Goal: Task Accomplishment & Management: Manage account settings

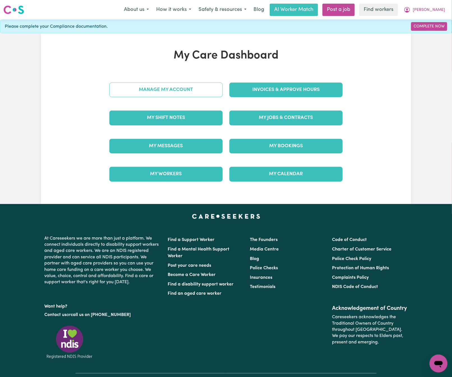
click at [208, 88] on link "Manage My Account" at bounding box center [165, 90] width 113 height 15
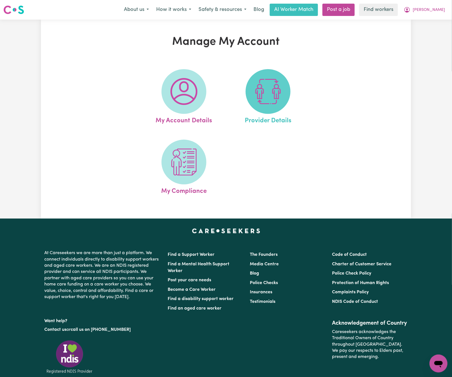
click at [246, 94] on span at bounding box center [267, 91] width 45 height 45
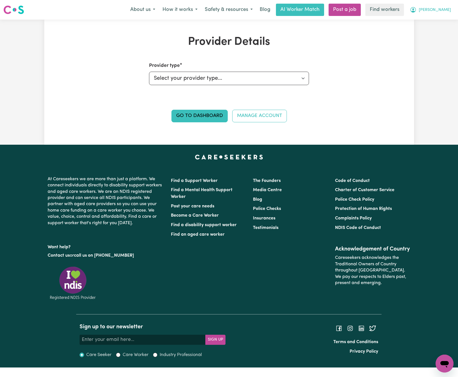
click at [450, 4] on button "[PERSON_NAME]" at bounding box center [430, 10] width 48 height 12
click at [446, 19] on link "My Dashboard" at bounding box center [432, 22] width 44 height 11
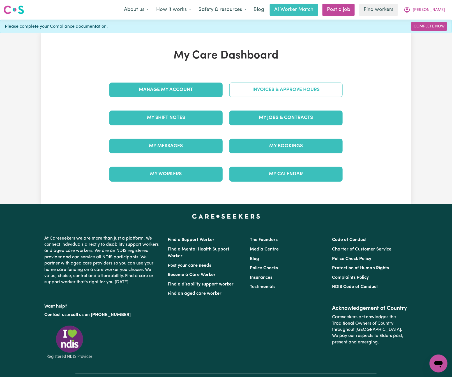
click at [301, 89] on link "Invoices & Approve Hours" at bounding box center [285, 90] width 113 height 15
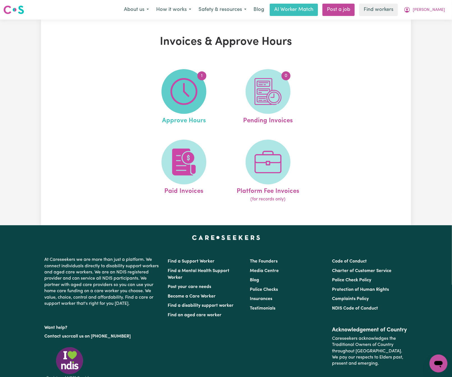
click at [203, 100] on span "1" at bounding box center [183, 91] width 45 height 45
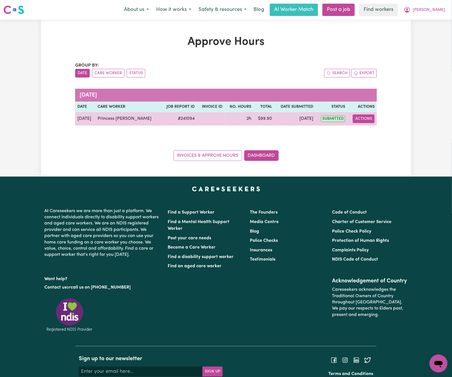
click at [360, 122] on button "Actions" at bounding box center [364, 119] width 22 height 9
click at [381, 134] on link "View Job Report" at bounding box center [378, 132] width 48 height 11
select select "pm"
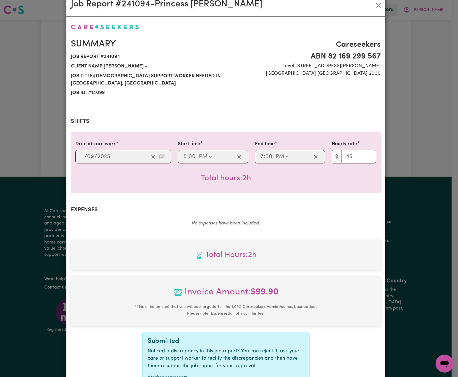
scroll to position [63, 0]
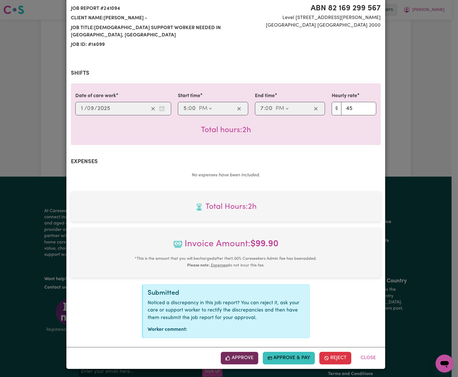
click at [241, 358] on button "Approve" at bounding box center [240, 358] width 38 height 12
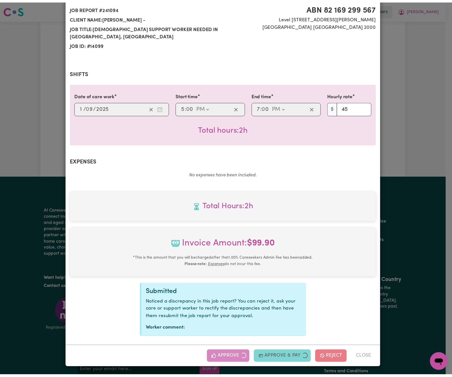
scroll to position [0, 0]
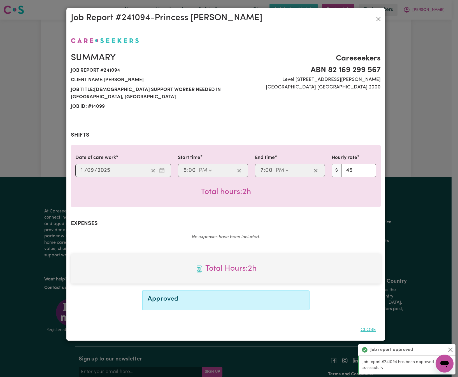
click at [372, 331] on button "Close" at bounding box center [368, 330] width 25 height 12
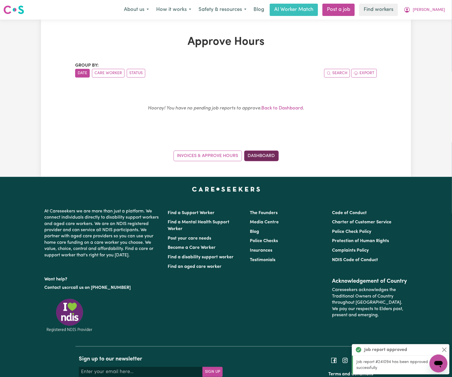
click at [274, 156] on link "Dashboard" at bounding box center [261, 156] width 34 height 11
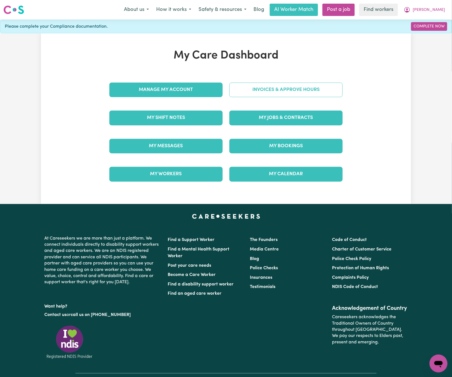
click at [325, 93] on link "Invoices & Approve Hours" at bounding box center [285, 90] width 113 height 15
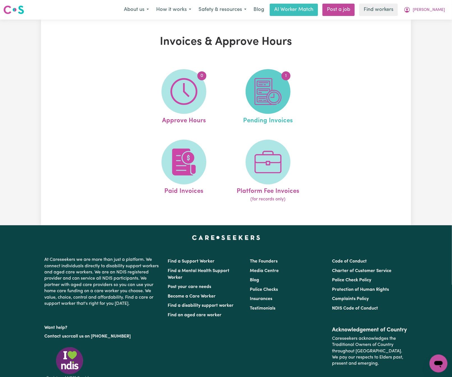
click at [276, 93] on img at bounding box center [267, 91] width 27 height 27
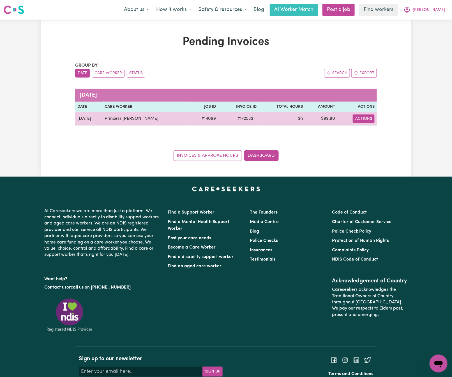
click at [362, 122] on button "Actions" at bounding box center [364, 119] width 22 height 9
click at [374, 134] on link "Download Invoice" at bounding box center [380, 132] width 51 height 11
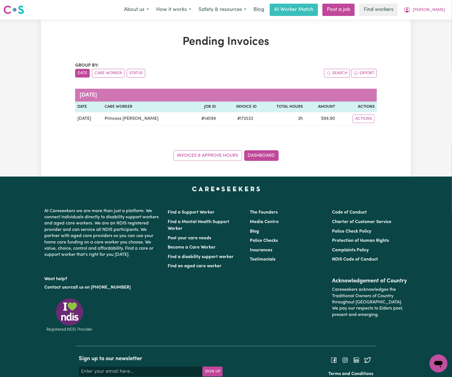
click at [228, 73] on div "Search Export" at bounding box center [301, 73] width 151 height 9
click at [229, 71] on div "Search Export" at bounding box center [301, 73] width 151 height 9
click at [437, 12] on span "[PERSON_NAME]" at bounding box center [429, 10] width 32 height 6
click at [436, 22] on link "My Dashboard" at bounding box center [426, 22] width 44 height 11
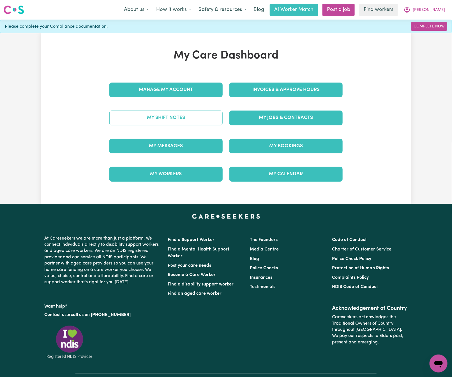
click at [184, 122] on link "My Shift Notes" at bounding box center [165, 118] width 113 height 15
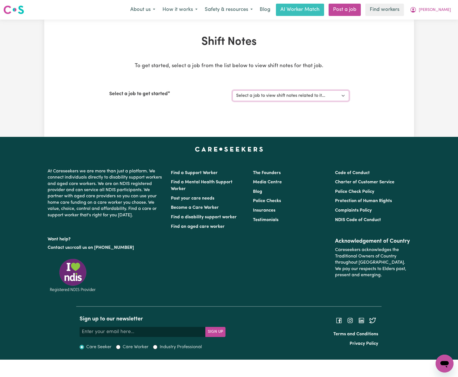
click at [274, 95] on select "Select a job to view shift notes related to it... [DEMOGRAPHIC_DATA] Support Wo…" at bounding box center [291, 96] width 117 height 11
select select "14099"
click at [233, 91] on select "Select a job to view shift notes related to it... [DEMOGRAPHIC_DATA] Support Wo…" at bounding box center [291, 96] width 117 height 11
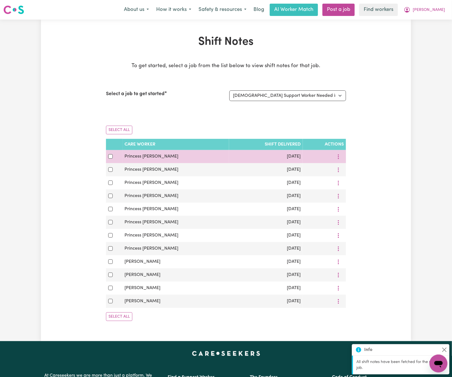
drag, startPoint x: 107, startPoint y: 157, endPoint x: 124, endPoint y: 161, distance: 17.8
click at [108, 157] on td at bounding box center [114, 156] width 17 height 13
click at [113, 156] on input "checkbox" at bounding box center [110, 156] width 4 height 4
checkbox input "true"
click at [338, 155] on icon "More options" at bounding box center [338, 157] width 6 height 6
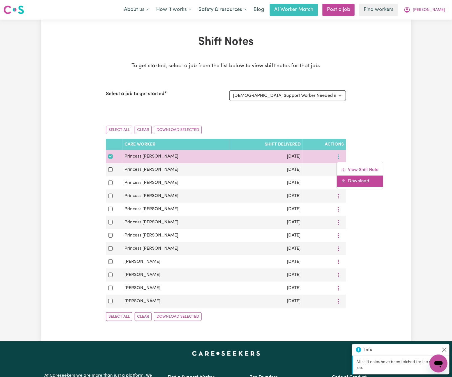
click at [349, 179] on link "Download" at bounding box center [360, 181] width 46 height 11
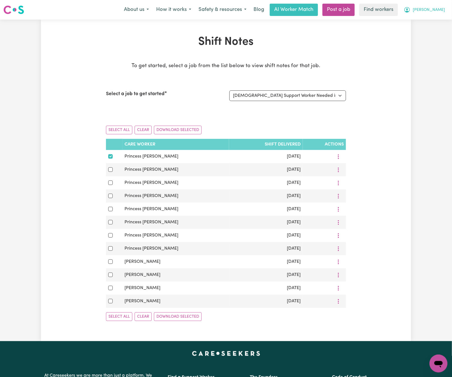
click at [435, 8] on span "[PERSON_NAME]" at bounding box center [429, 10] width 32 height 6
click at [427, 36] on link "Logout" at bounding box center [426, 32] width 44 height 11
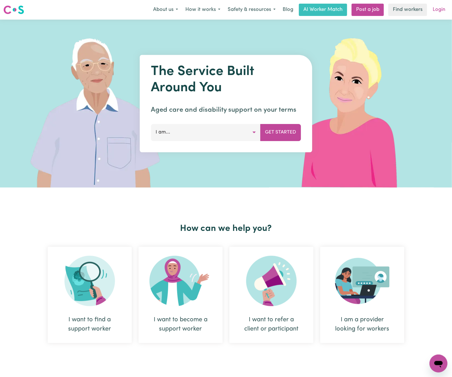
click at [442, 10] on link "Login" at bounding box center [438, 10] width 19 height 12
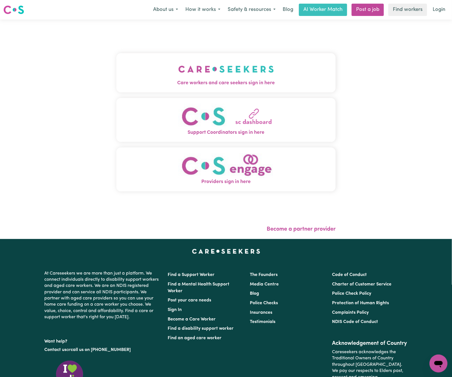
click at [221, 62] on img "Care workers and care seekers sign in here" at bounding box center [226, 69] width 96 height 21
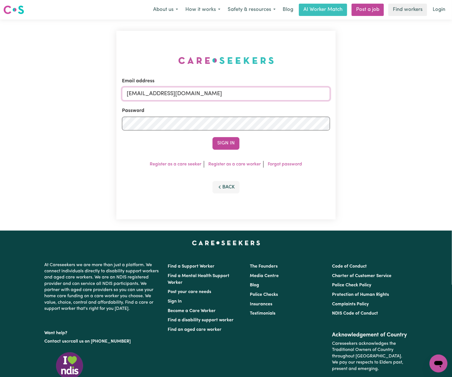
drag, startPoint x: 154, startPoint y: 92, endPoint x: 411, endPoint y: 92, distance: 257.5
click at [411, 92] on div "Email address [EMAIL_ADDRESS][DOMAIN_NAME] Password Sign In Register as a care …" at bounding box center [226, 125] width 452 height 211
paste input "[EMAIL_ADDRESS][DOMAIN_NAME]"
type input "[EMAIL_ADDRESS][DOMAIN_NAME]"
click at [212, 137] on button "Sign In" at bounding box center [225, 143] width 27 height 12
